Goal: Transaction & Acquisition: Purchase product/service

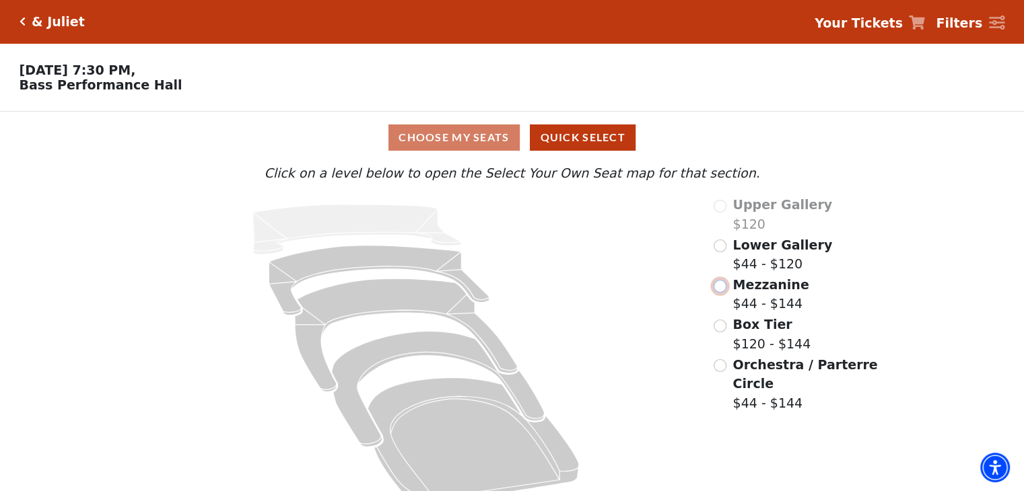
click at [722, 286] on input "Mezzanine$44 - $144\a" at bounding box center [719, 286] width 13 height 13
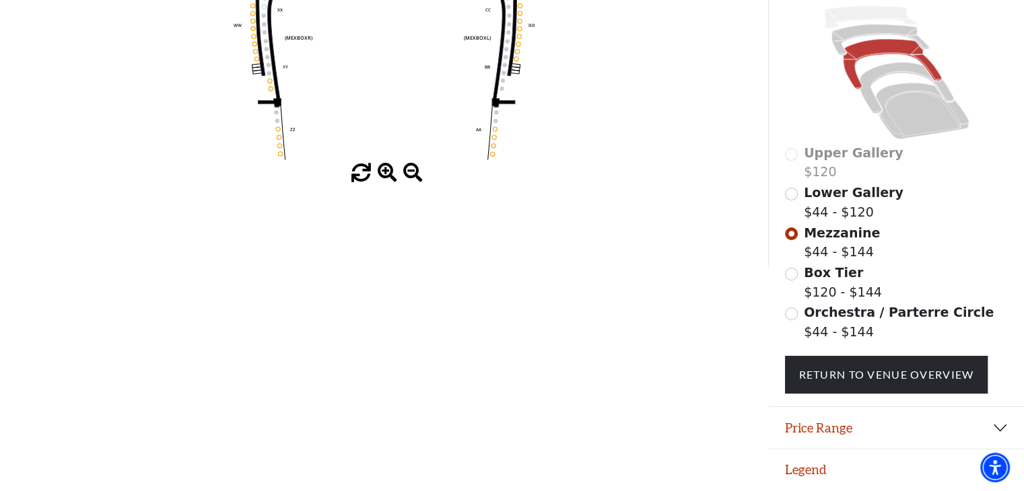
scroll to position [343, 0]
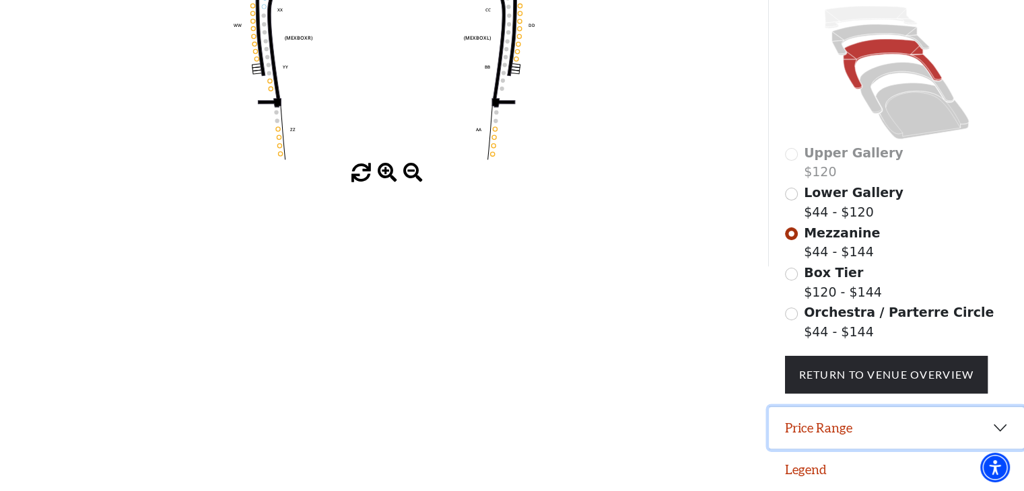
click at [989, 422] on button "Price Range" at bounding box center [896, 428] width 255 height 42
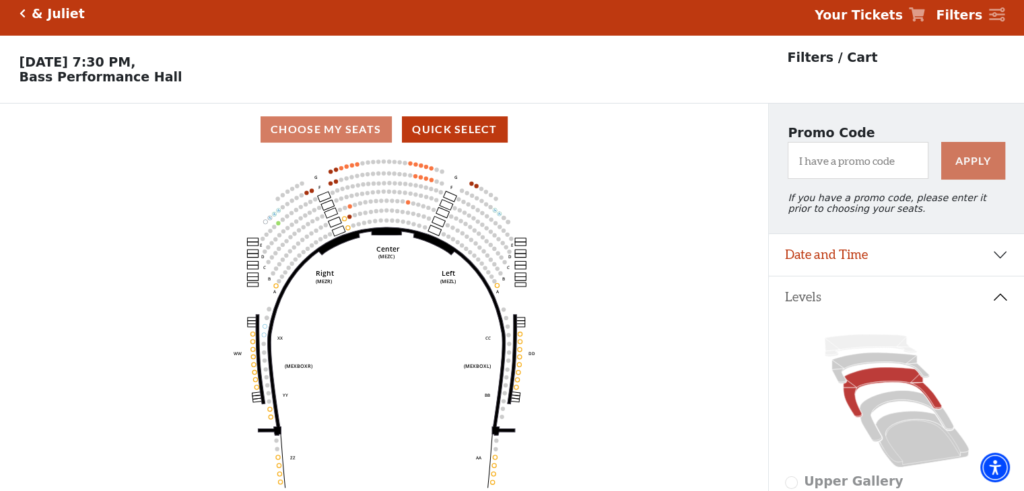
scroll to position [7, 0]
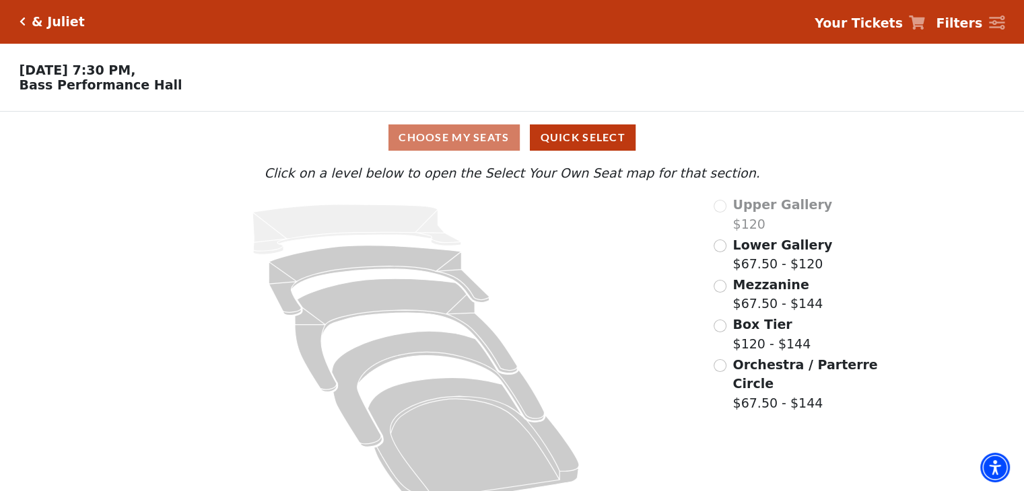
click at [728, 249] on div "Lower Gallery $67.50 - $120" at bounding box center [796, 255] width 166 height 38
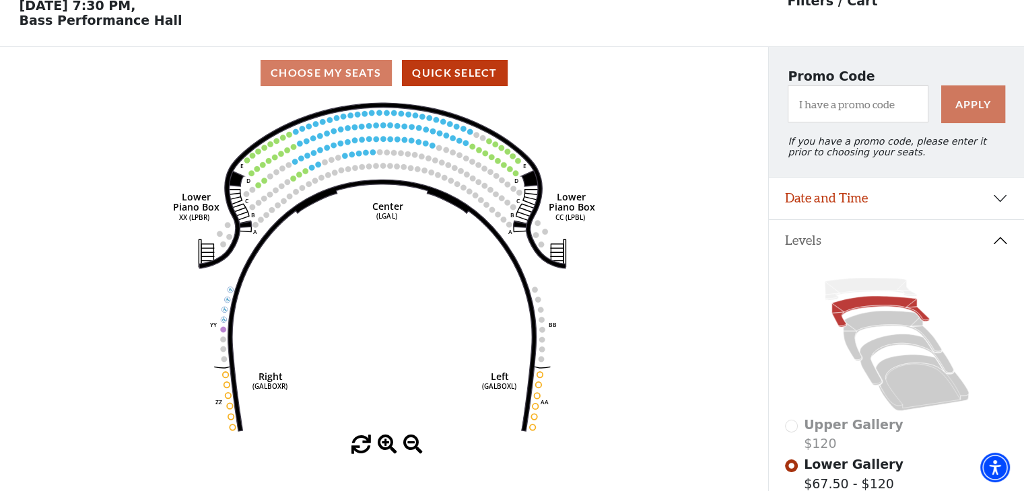
scroll to position [62, 0]
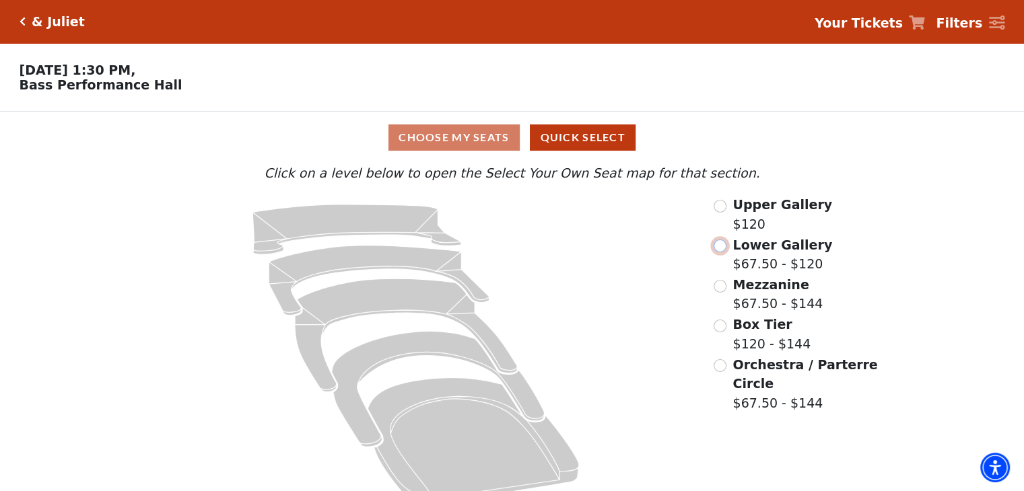
click at [719, 248] on input "Lower Gallery$67.50 - $120\a" at bounding box center [719, 246] width 13 height 13
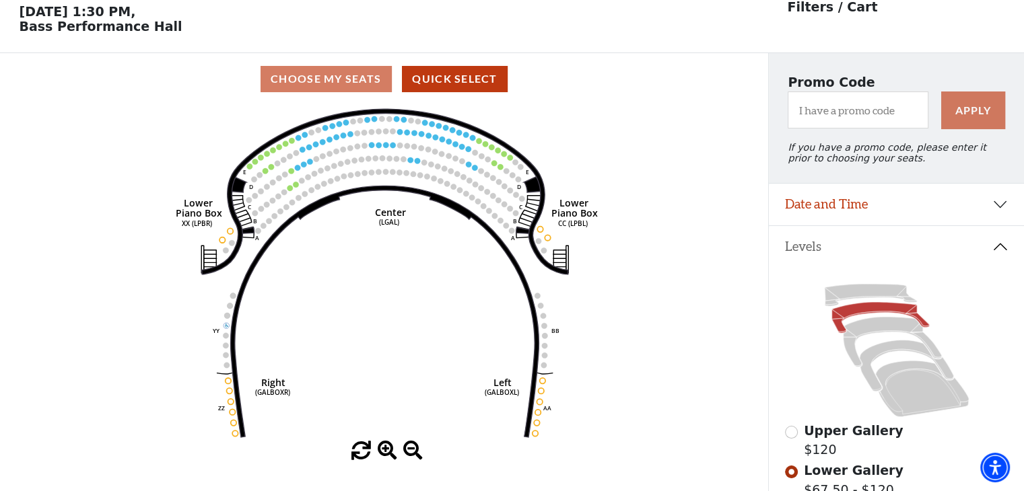
scroll to position [62, 0]
